Goal: Task Accomplishment & Management: Complete application form

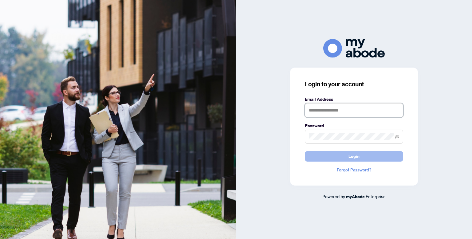
type input "**********"
click at [355, 155] on span "Login" at bounding box center [353, 156] width 11 height 10
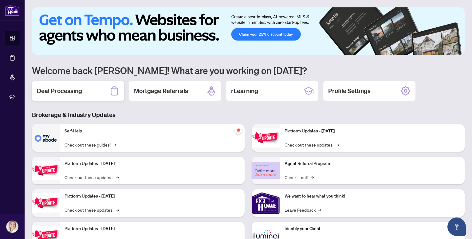
click at [99, 96] on div "Deal Processing" at bounding box center [78, 91] width 92 height 20
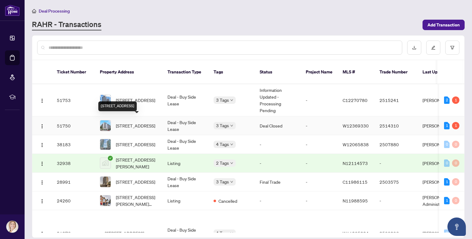
click at [135, 122] on span "207-385 Osler St, Toronto, Ontario M6N 0B2, Canada" at bounding box center [135, 125] width 39 height 7
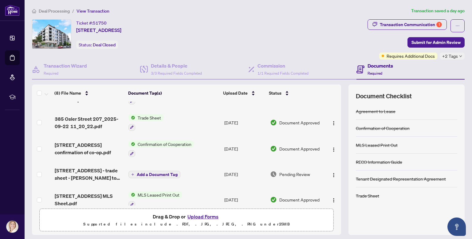
scroll to position [104, 0]
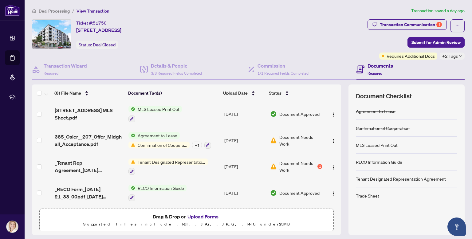
click at [198, 217] on button "Upload Forms" at bounding box center [202, 217] width 35 height 8
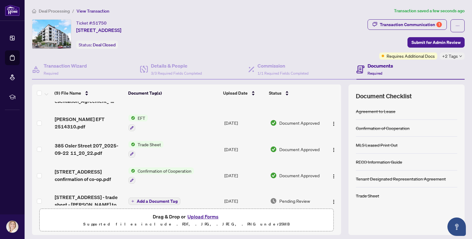
scroll to position [0, 0]
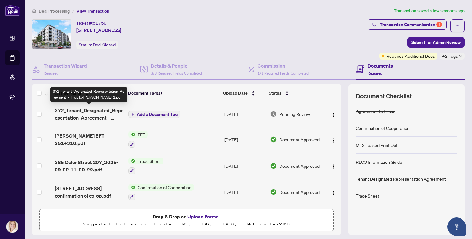
click at [87, 116] on span "372_Tenant_Designated_Representation_Agreement_-_PropTx-OREA 1.pdf" at bounding box center [89, 114] width 69 height 15
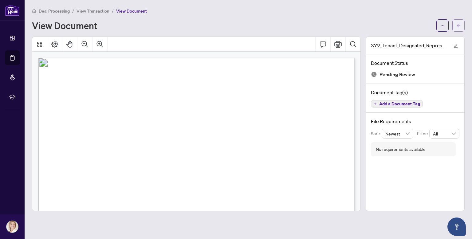
click at [461, 25] on button "button" at bounding box center [458, 25] width 12 height 12
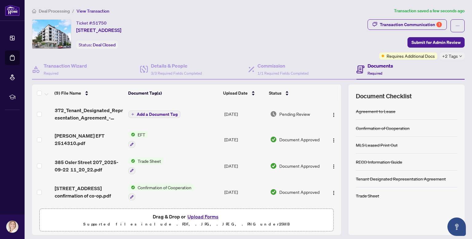
click at [148, 114] on span "Add a Document Tag" at bounding box center [157, 114] width 41 height 4
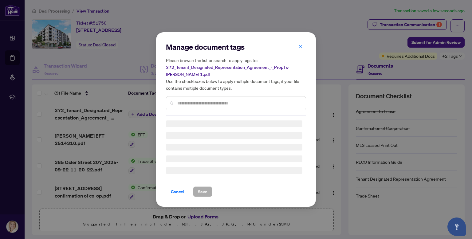
click at [179, 105] on div "Manage document tags Please browse the list or search to apply tags to: 372_Ten…" at bounding box center [236, 119] width 140 height 155
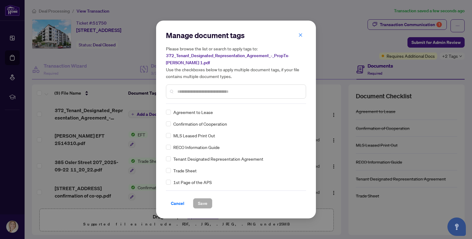
click at [182, 89] on input "text" at bounding box center [238, 91] width 123 height 7
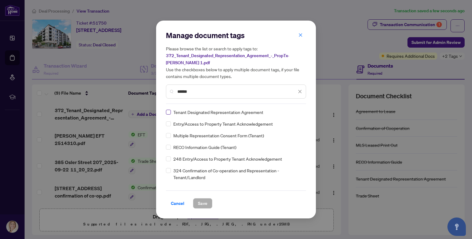
type input "******"
click at [200, 205] on span "Save" at bounding box center [203, 203] width 10 height 10
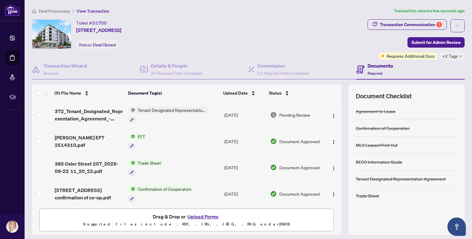
click at [203, 217] on button "Upload Forms" at bounding box center [202, 217] width 35 height 8
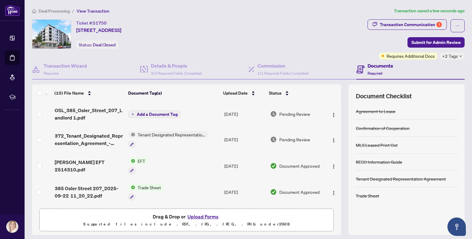
click at [146, 115] on span "Add a Document Tag" at bounding box center [157, 114] width 41 height 4
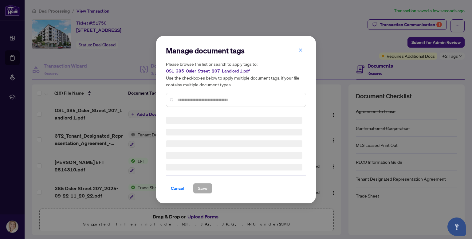
click at [181, 99] on div "Manage document tags Please browse the list or search to apply tags to: OSL_385…" at bounding box center [236, 79] width 140 height 66
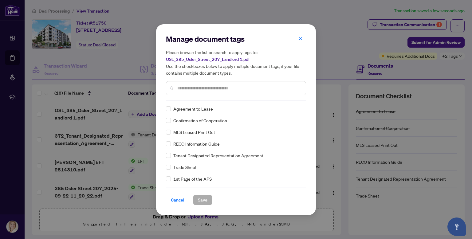
click at [181, 99] on div "Manage document tags Please browse the list or search to apply tags to: OSL_385…" at bounding box center [236, 67] width 140 height 66
click at [182, 89] on input "text" at bounding box center [238, 88] width 123 height 7
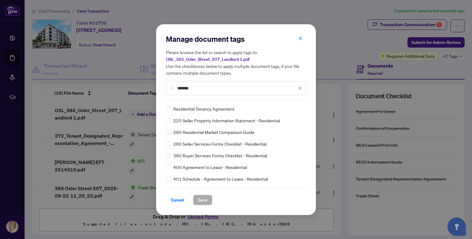
type input "*******"
click at [206, 201] on span "Save" at bounding box center [203, 200] width 10 height 10
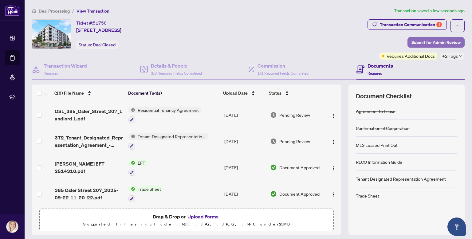
click at [427, 42] on span "Submit for Admin Review" at bounding box center [435, 42] width 49 height 10
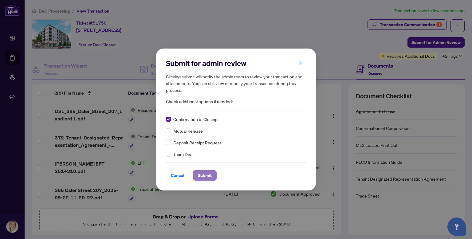
click at [201, 174] on span "Submit" at bounding box center [205, 175] width 14 height 10
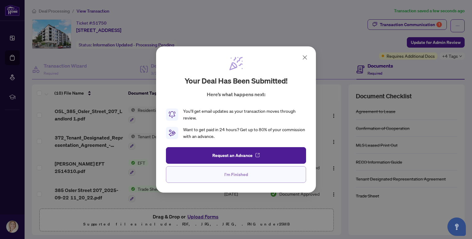
click at [245, 174] on span "I'm Finished" at bounding box center [236, 175] width 24 height 10
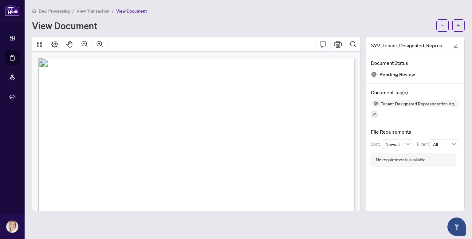
click at [40, 10] on span "Deal Processing" at bounding box center [54, 11] width 31 height 6
